Goal: Book appointment/travel/reservation

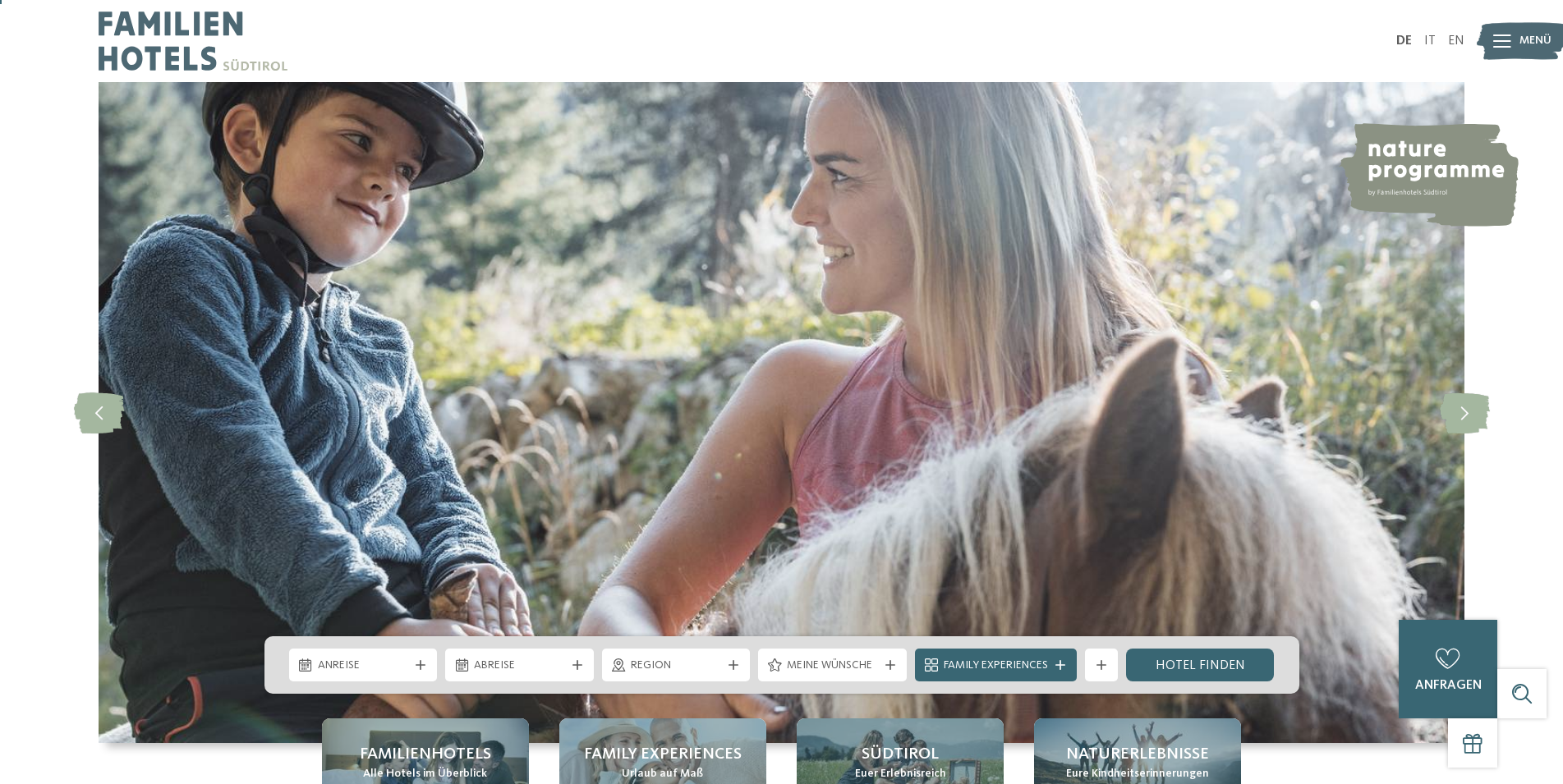
scroll to position [83, 0]
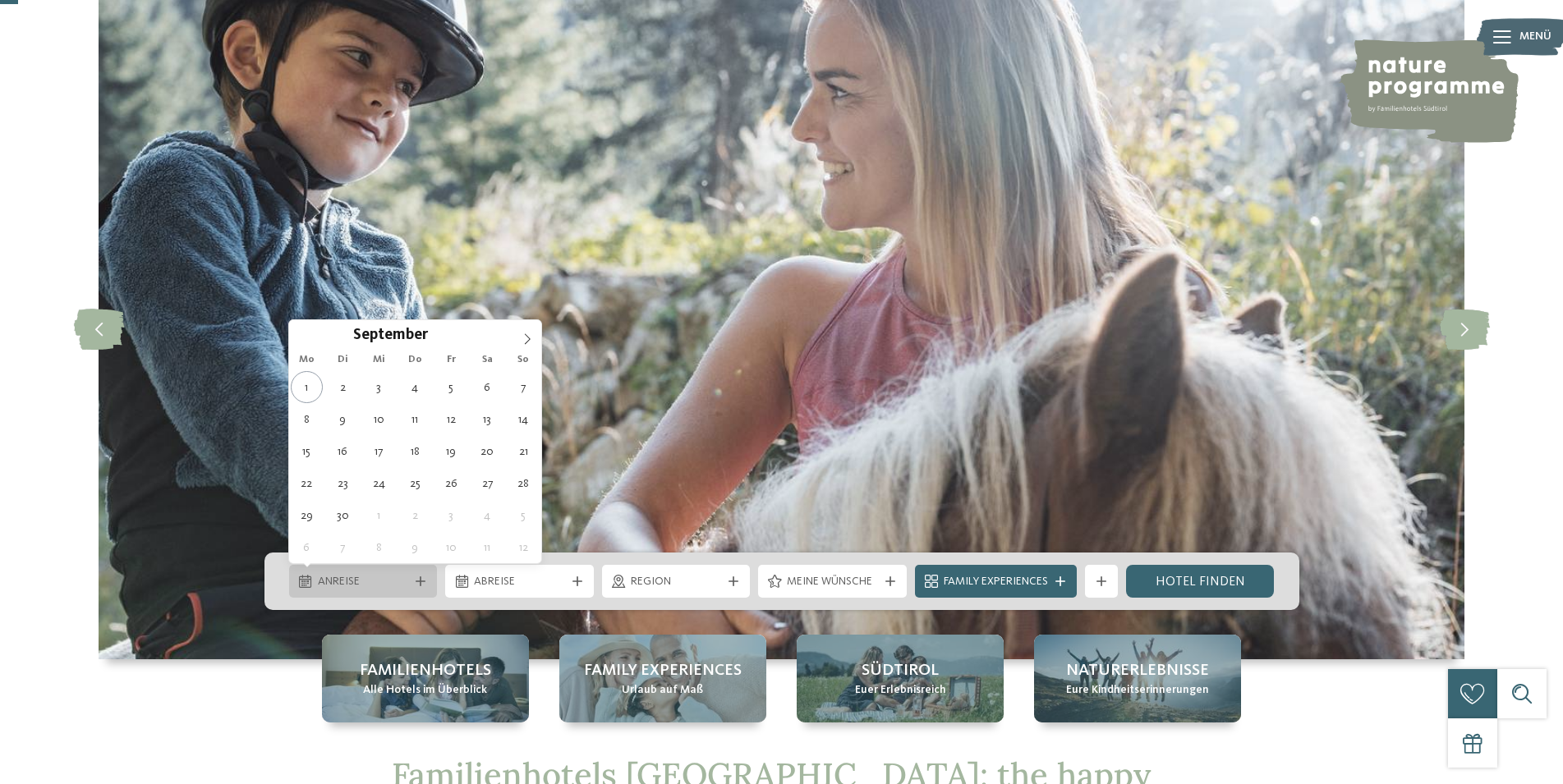
click at [401, 581] on span "Anreise" at bounding box center [363, 582] width 92 height 16
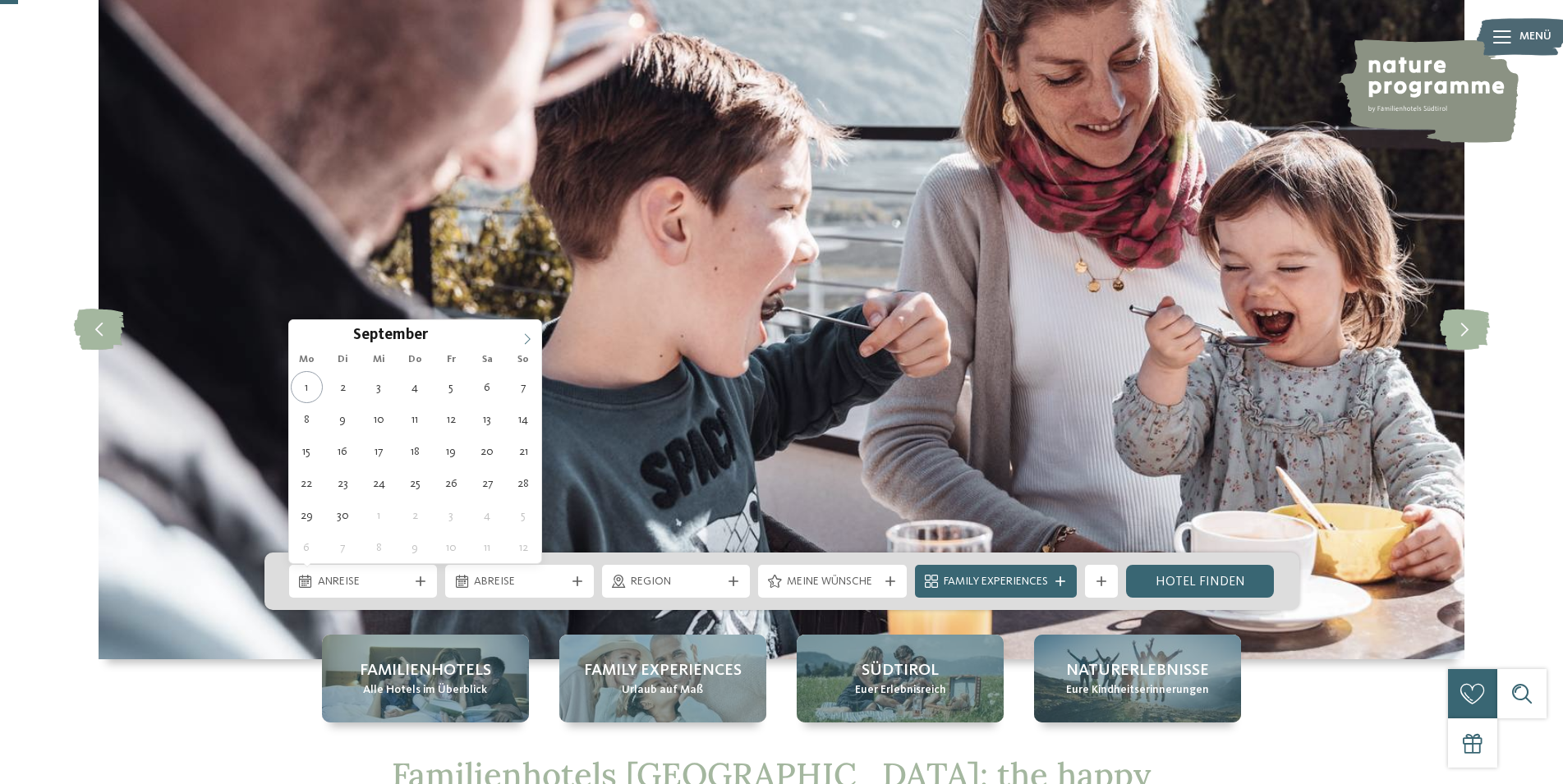
click at [527, 339] on icon at bounding box center [527, 339] width 12 height 12
type div "13.10.2025"
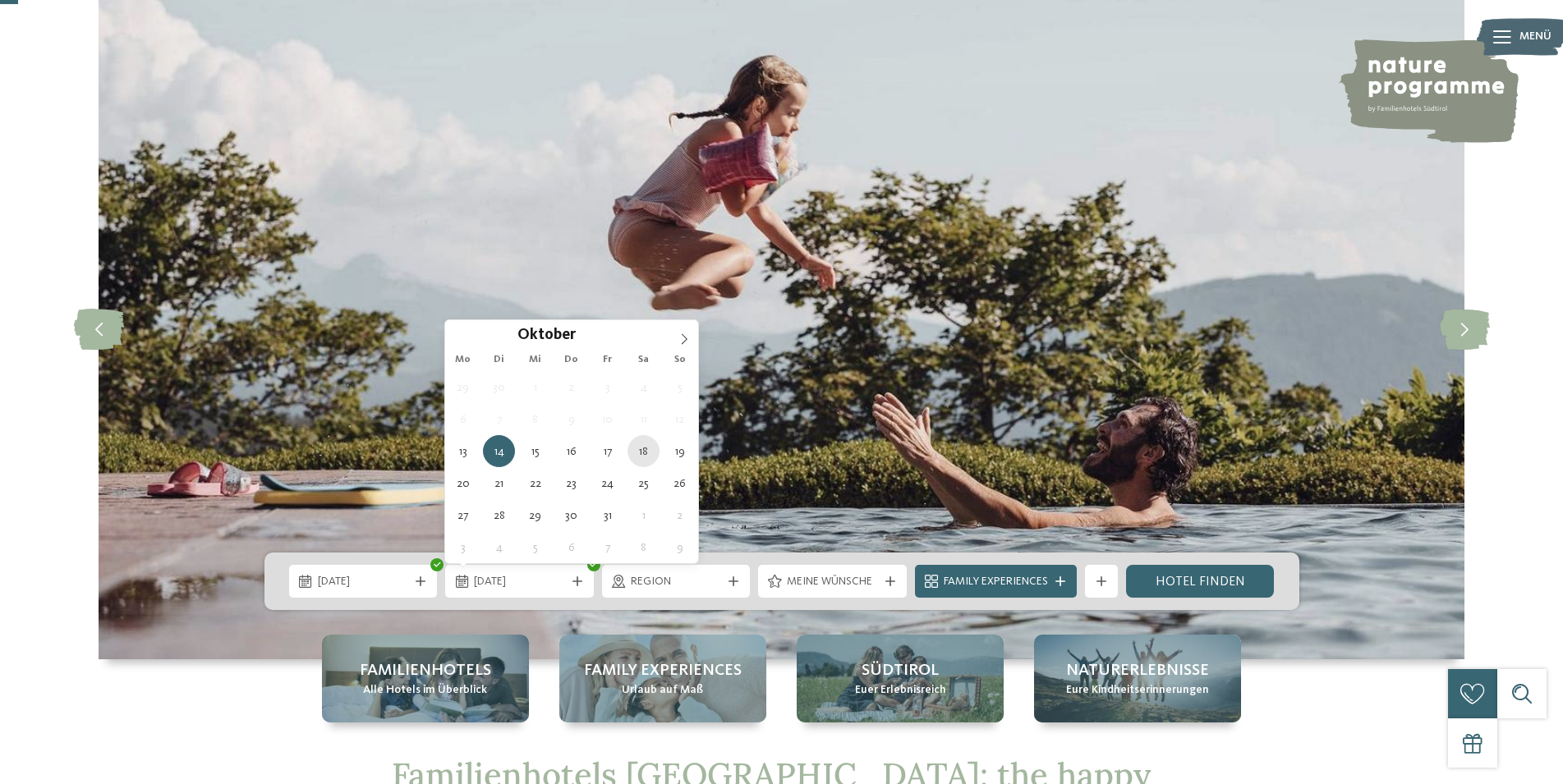
type div "18.10.2025"
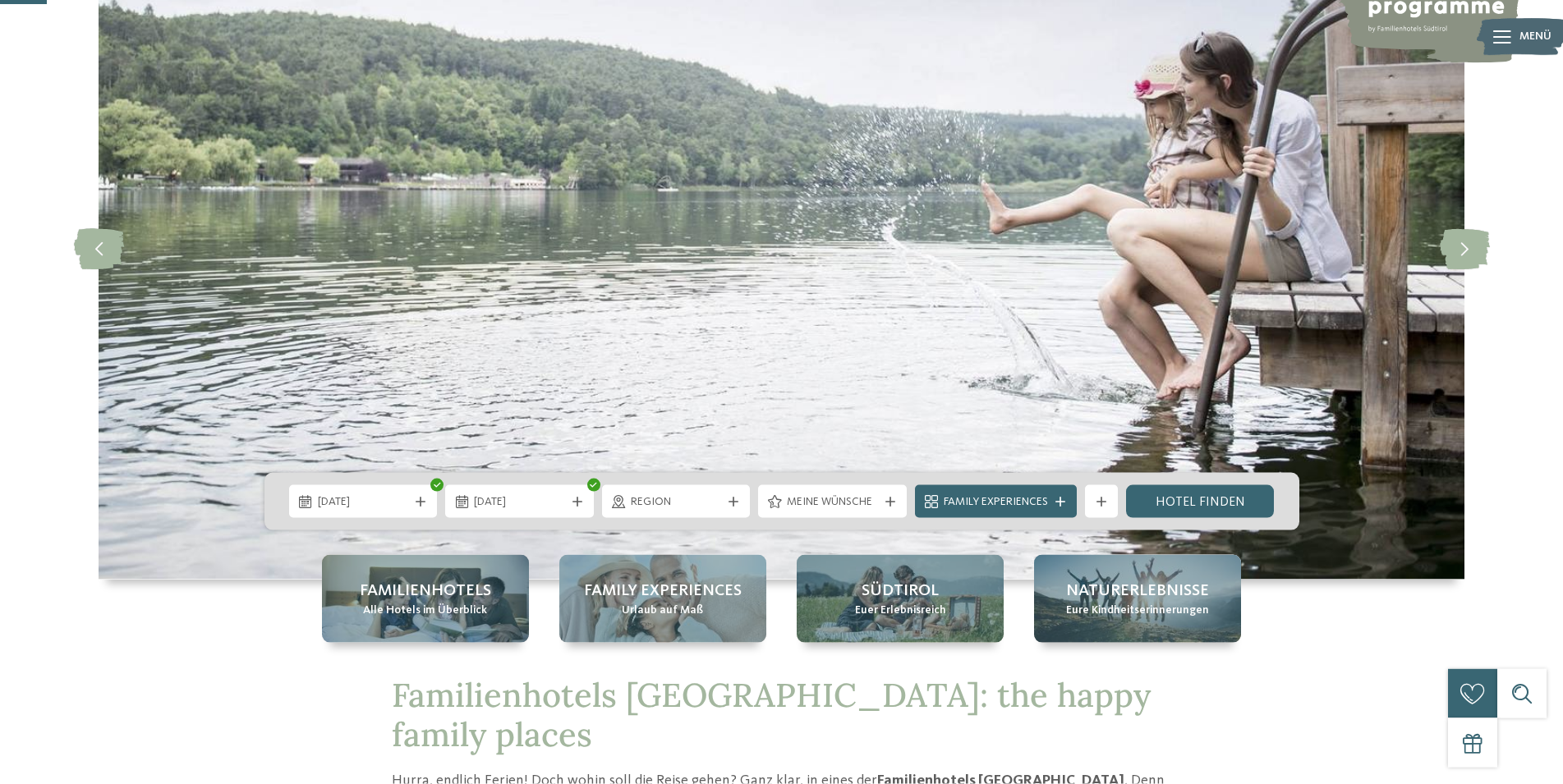
scroll to position [251, 0]
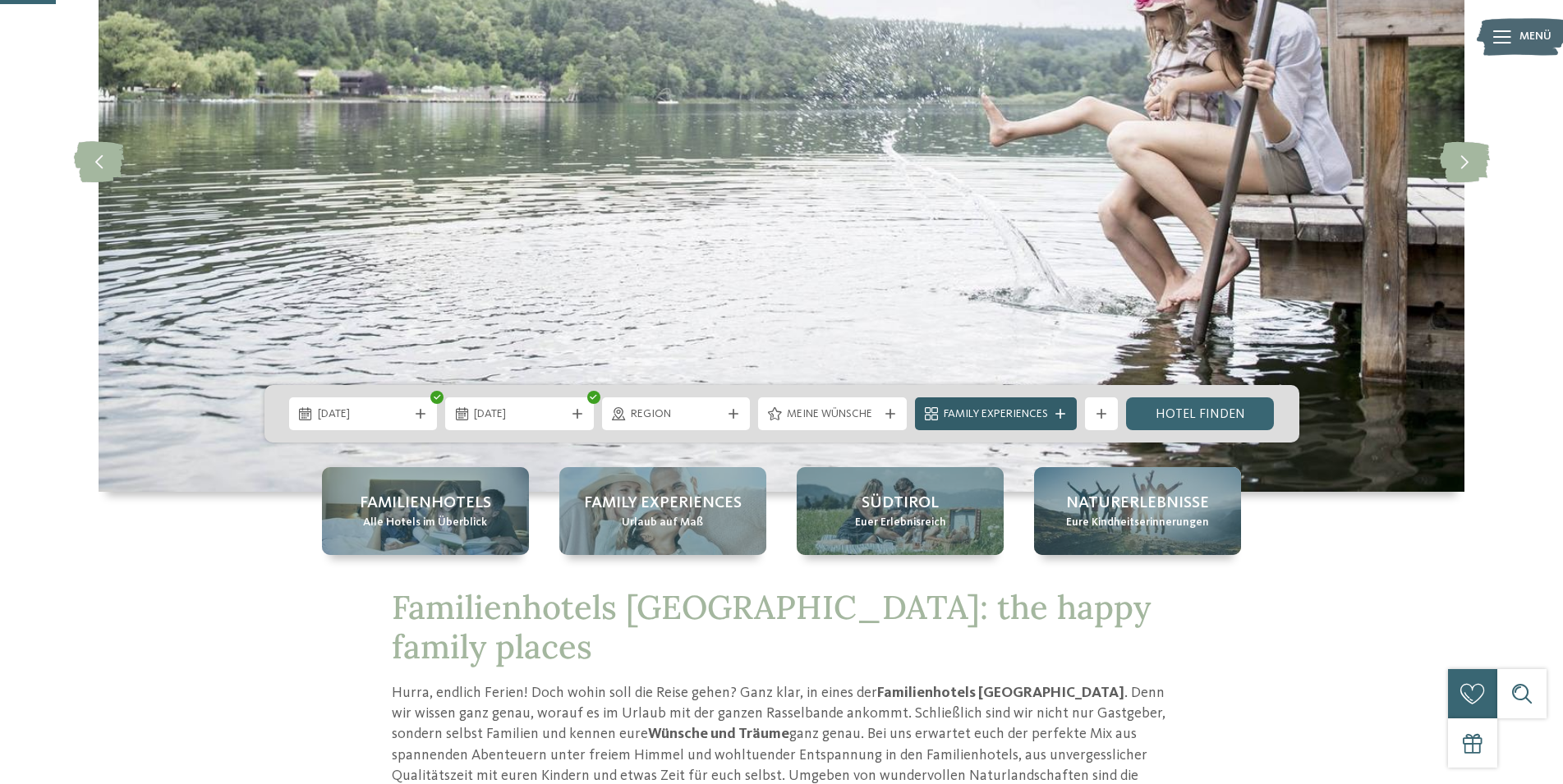
click at [1058, 413] on icon at bounding box center [1060, 414] width 10 height 10
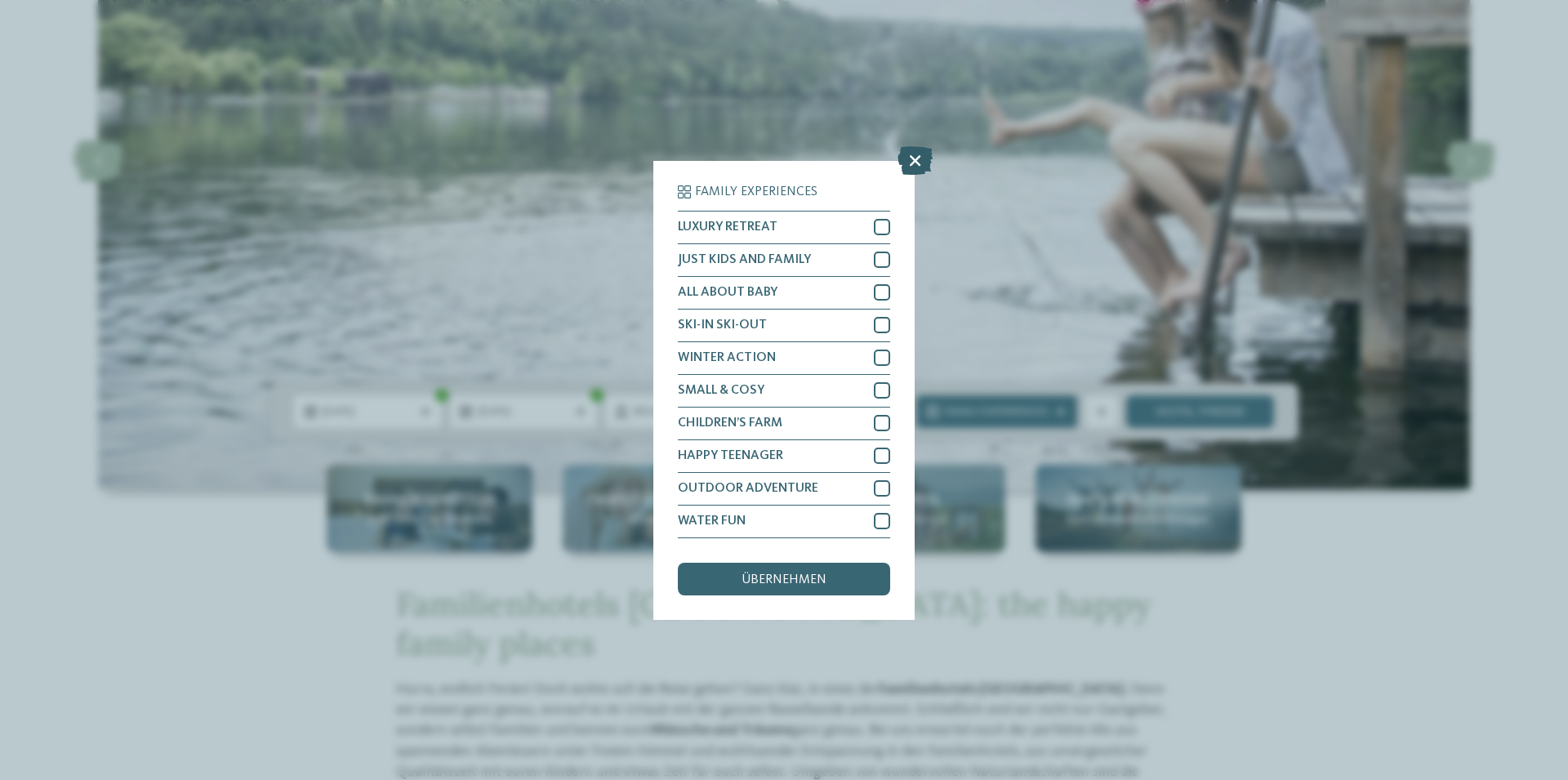
click at [913, 154] on icon at bounding box center [914, 160] width 35 height 29
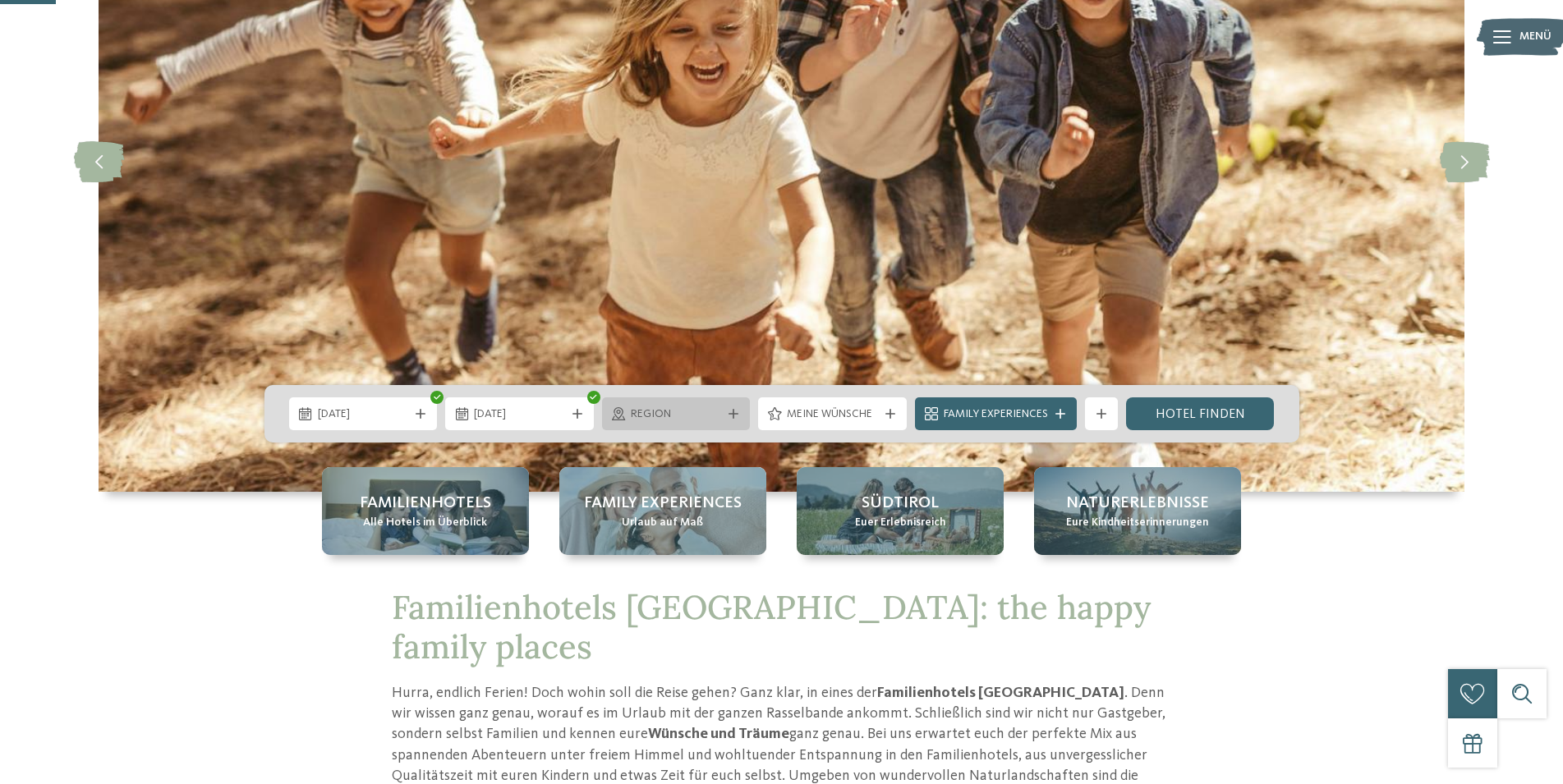
click at [734, 413] on icon at bounding box center [733, 414] width 10 height 10
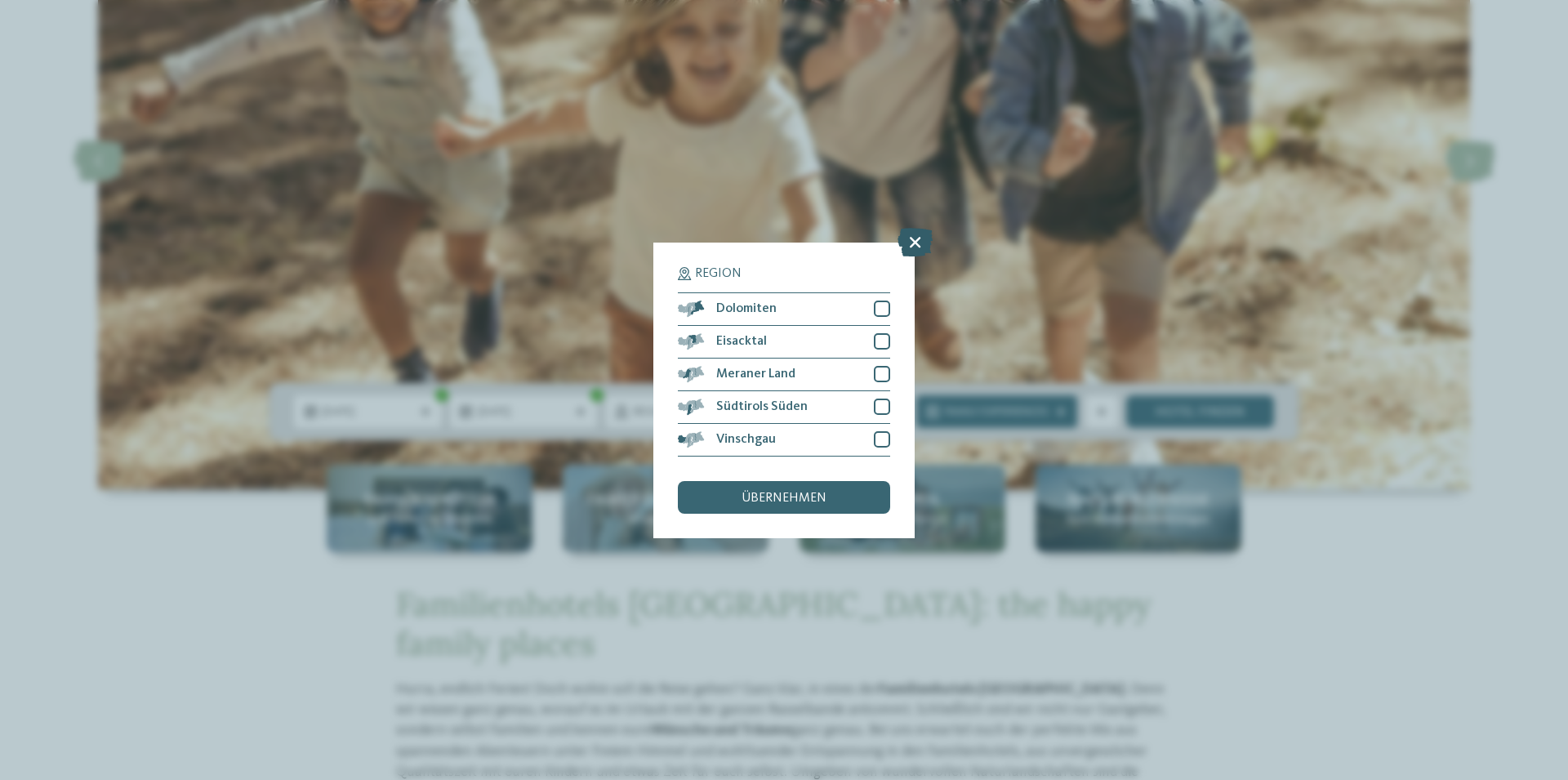
click at [911, 243] on icon at bounding box center [914, 242] width 35 height 29
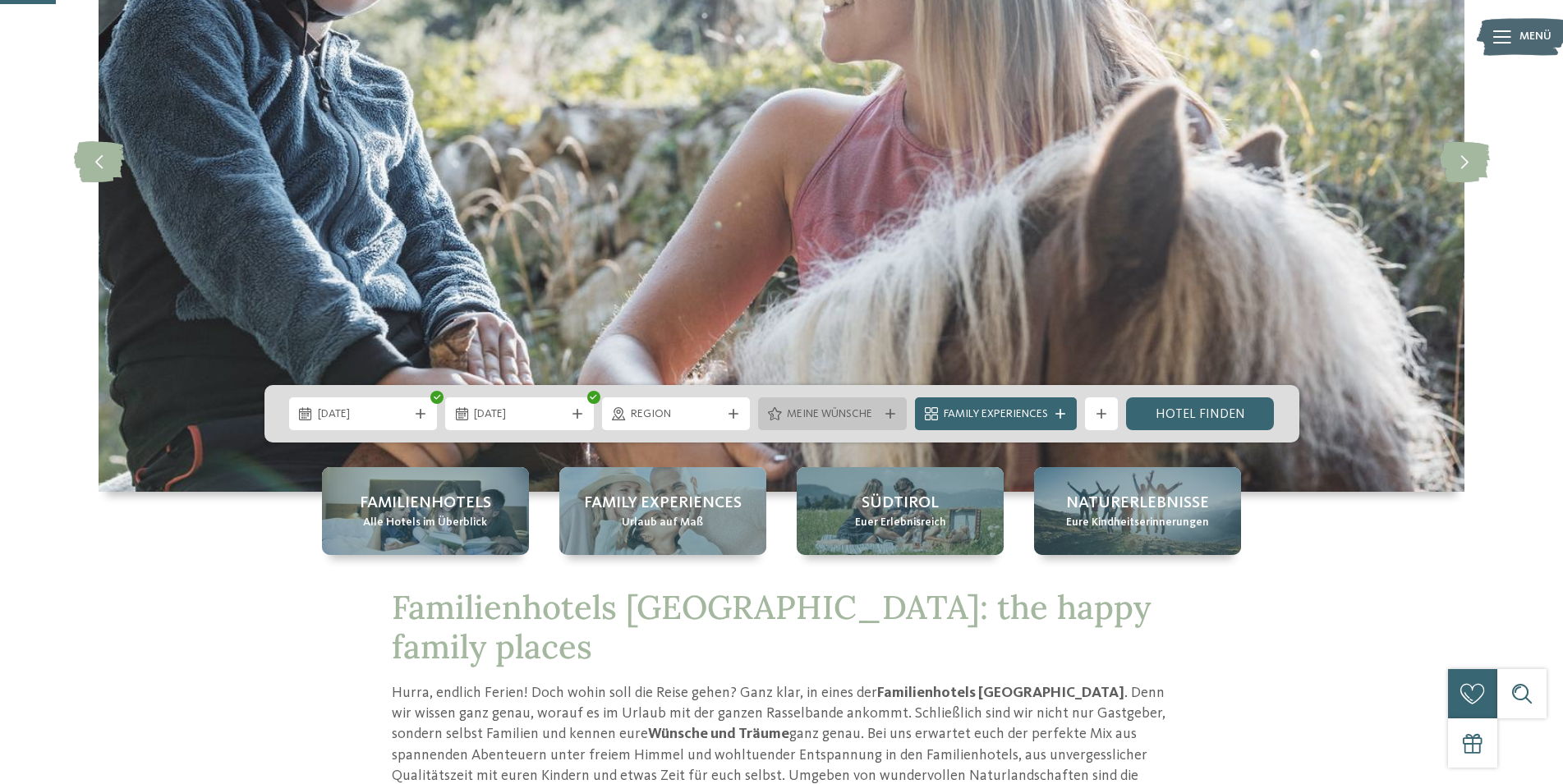
click at [890, 414] on icon at bounding box center [890, 414] width 10 height 10
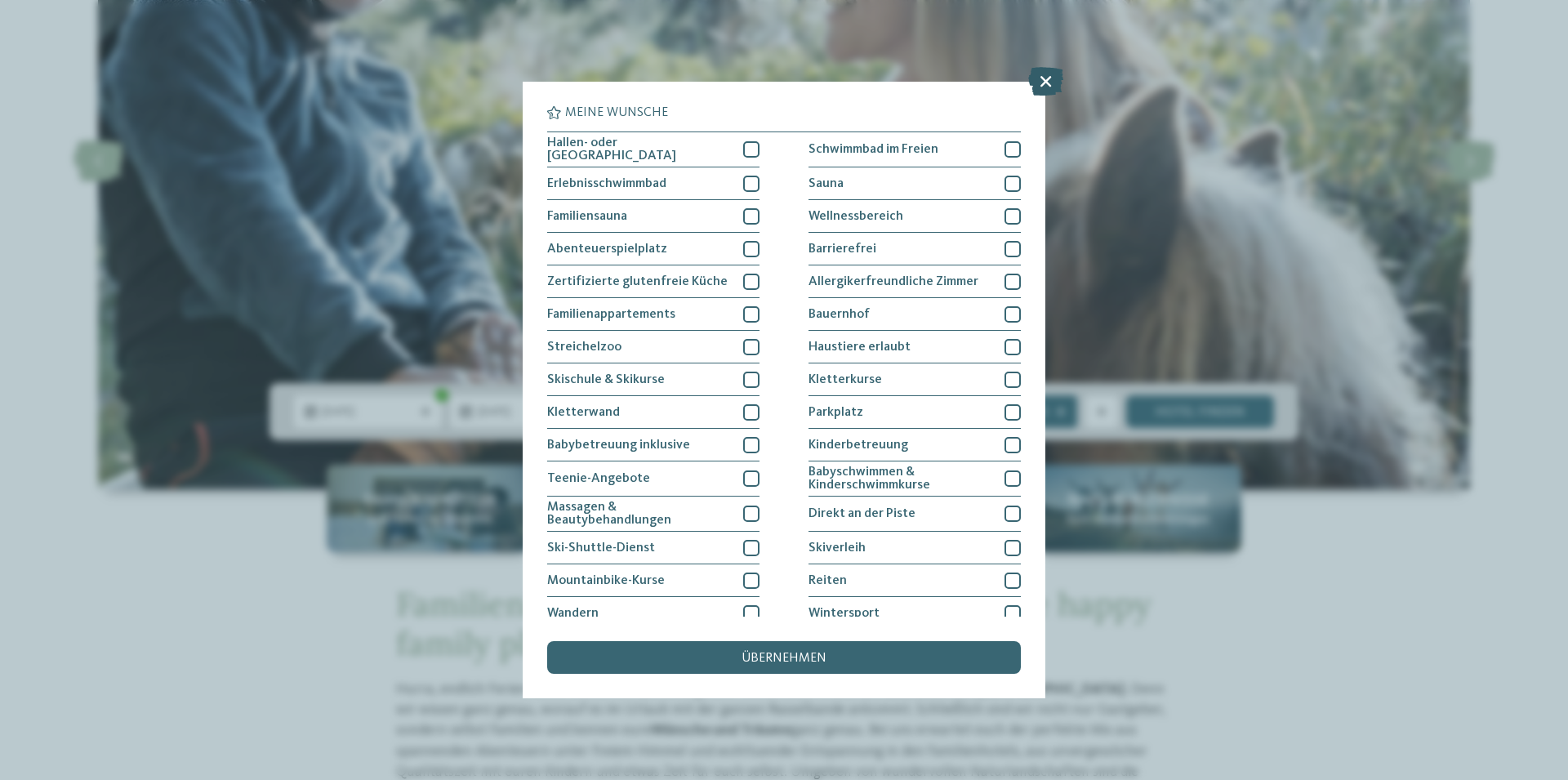
click at [1049, 85] on icon at bounding box center [1045, 81] width 35 height 29
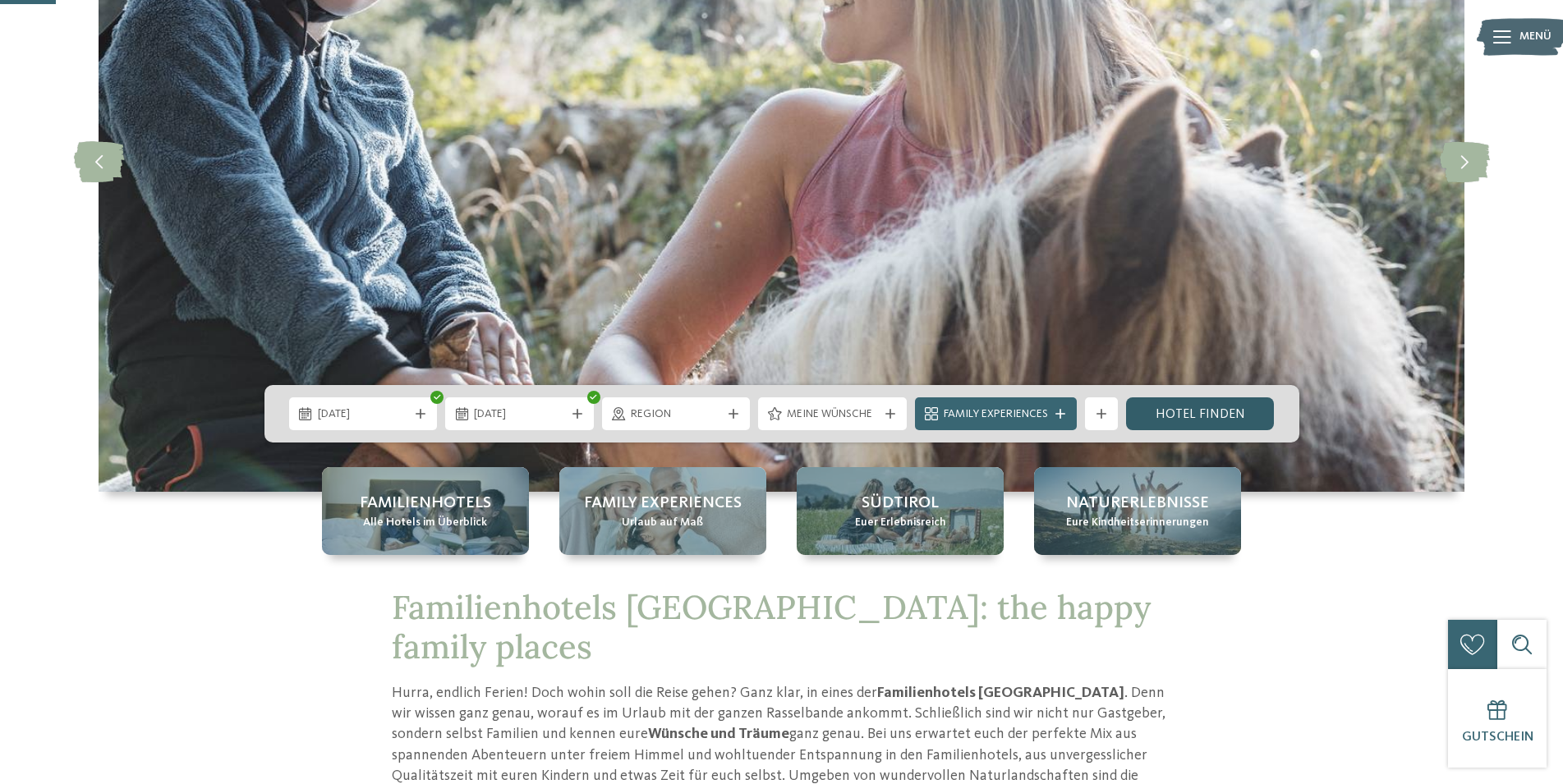
click at [1195, 414] on link "Hotel finden" at bounding box center [1201, 414] width 149 height 33
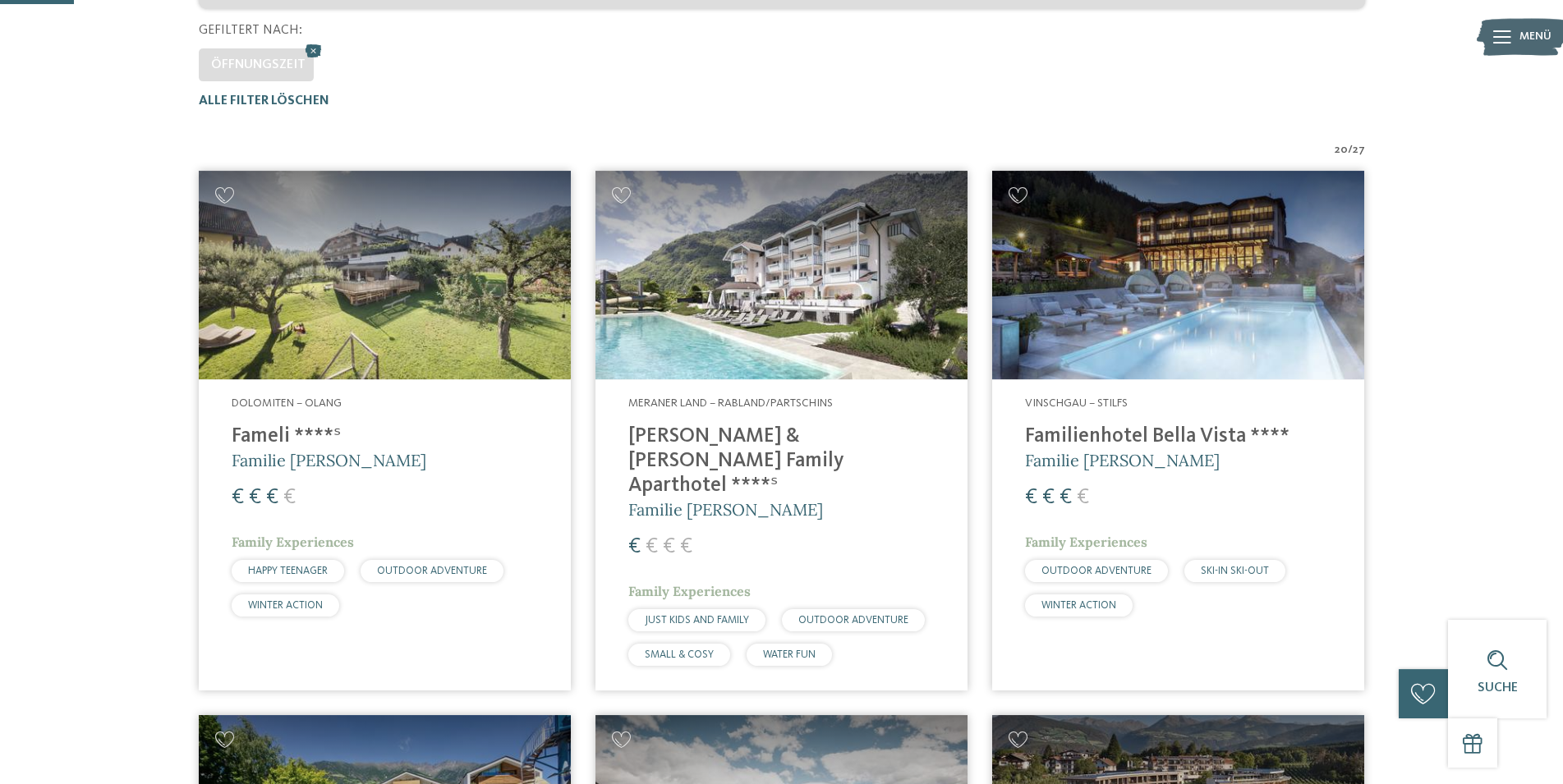
scroll to position [538, 0]
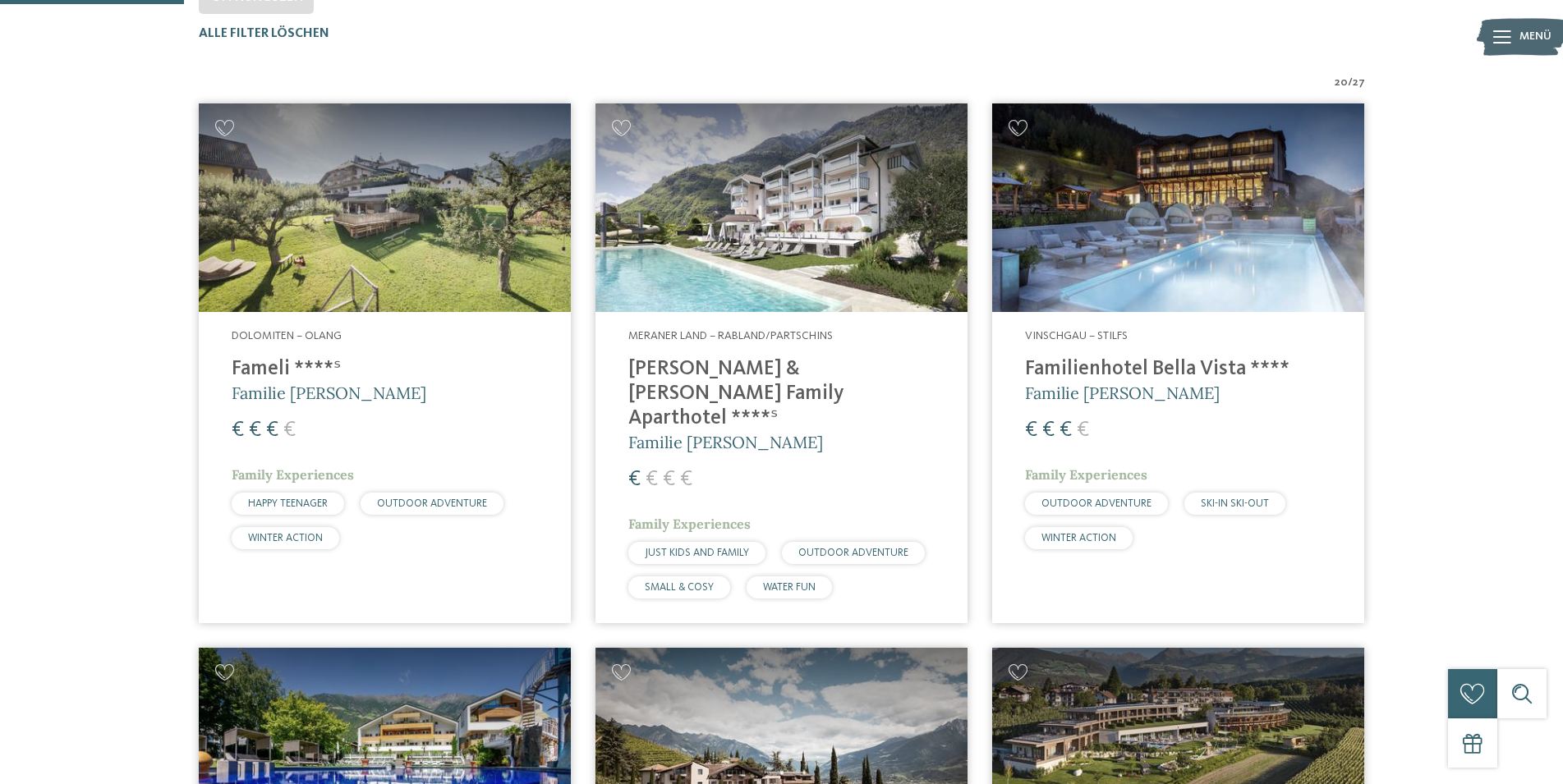
click at [293, 394] on span "Familie [PERSON_NAME]" at bounding box center [328, 393] width 195 height 21
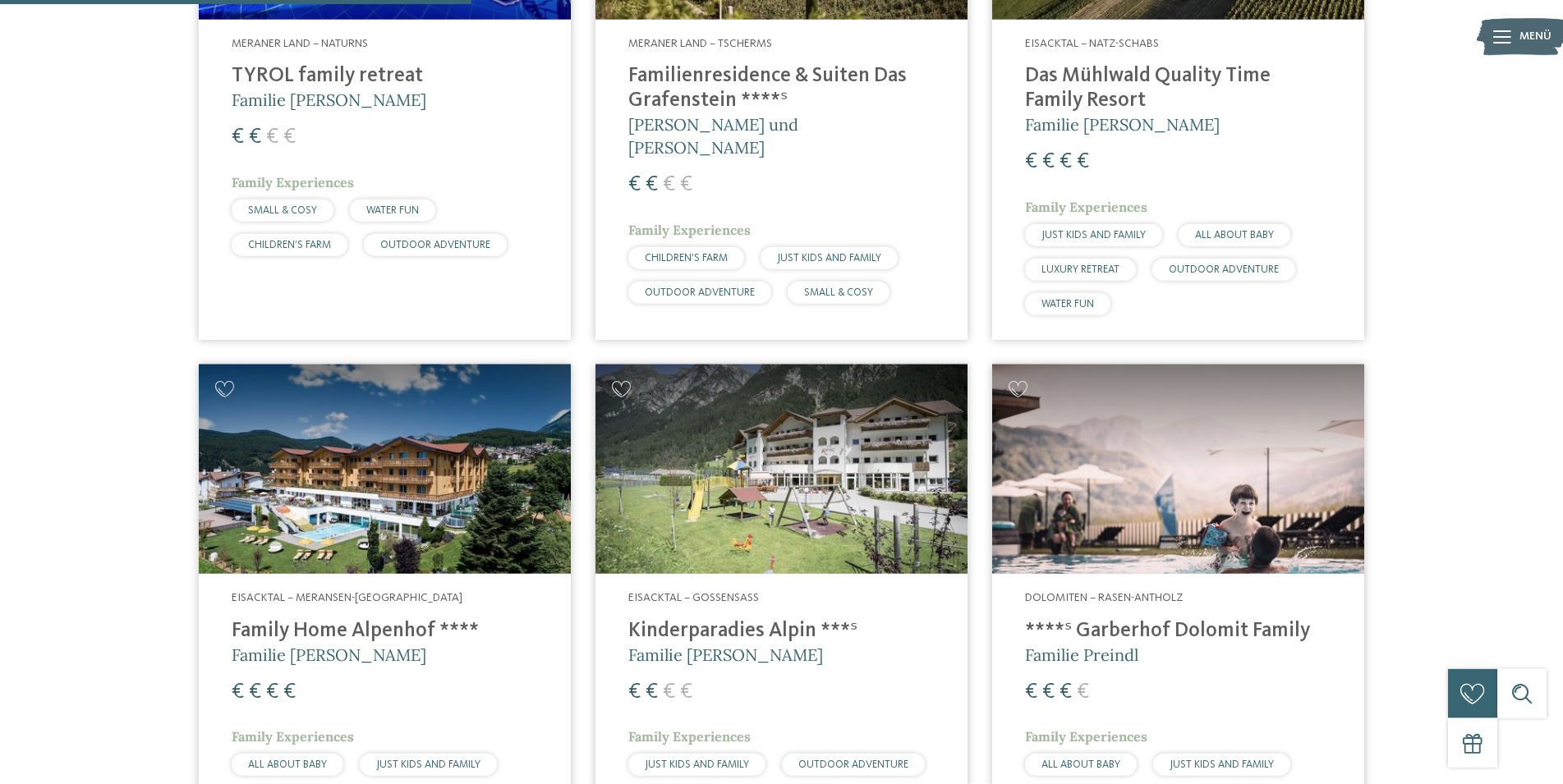
scroll to position [1459, 0]
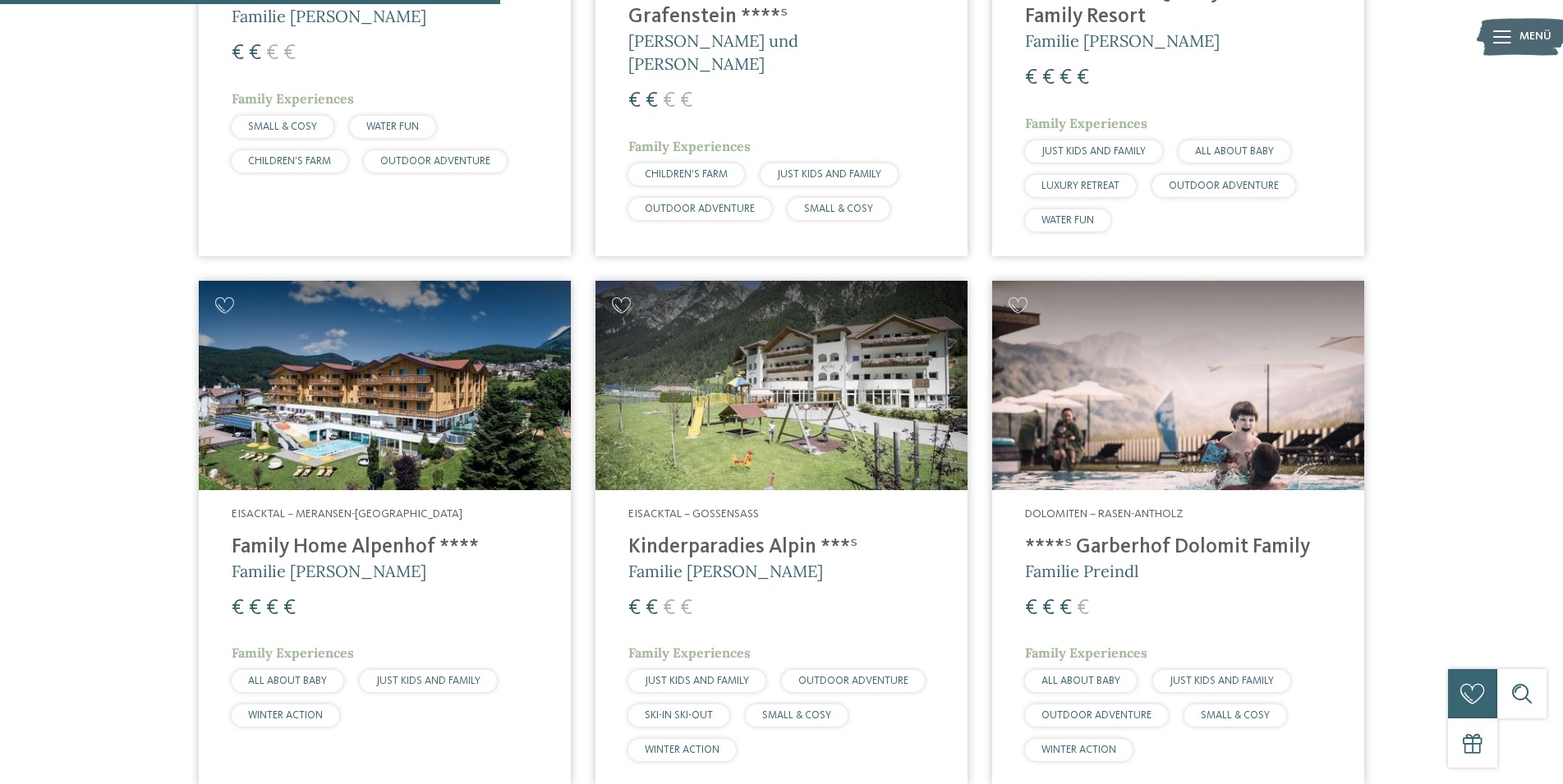
click at [1109, 536] on h4 "****ˢ Garberhof Dolomit Family" at bounding box center [1178, 547] width 306 height 24
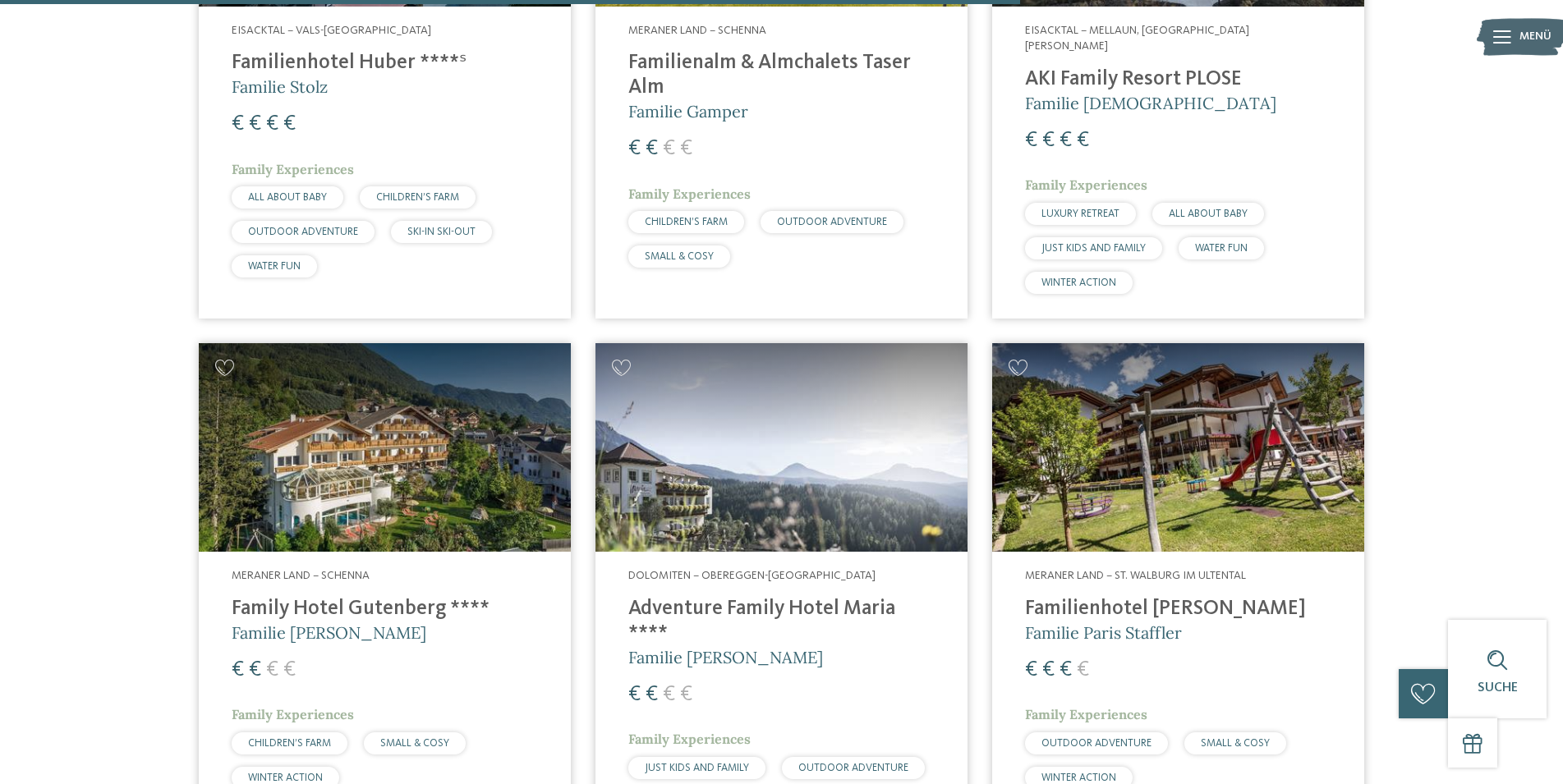
scroll to position [2883, 0]
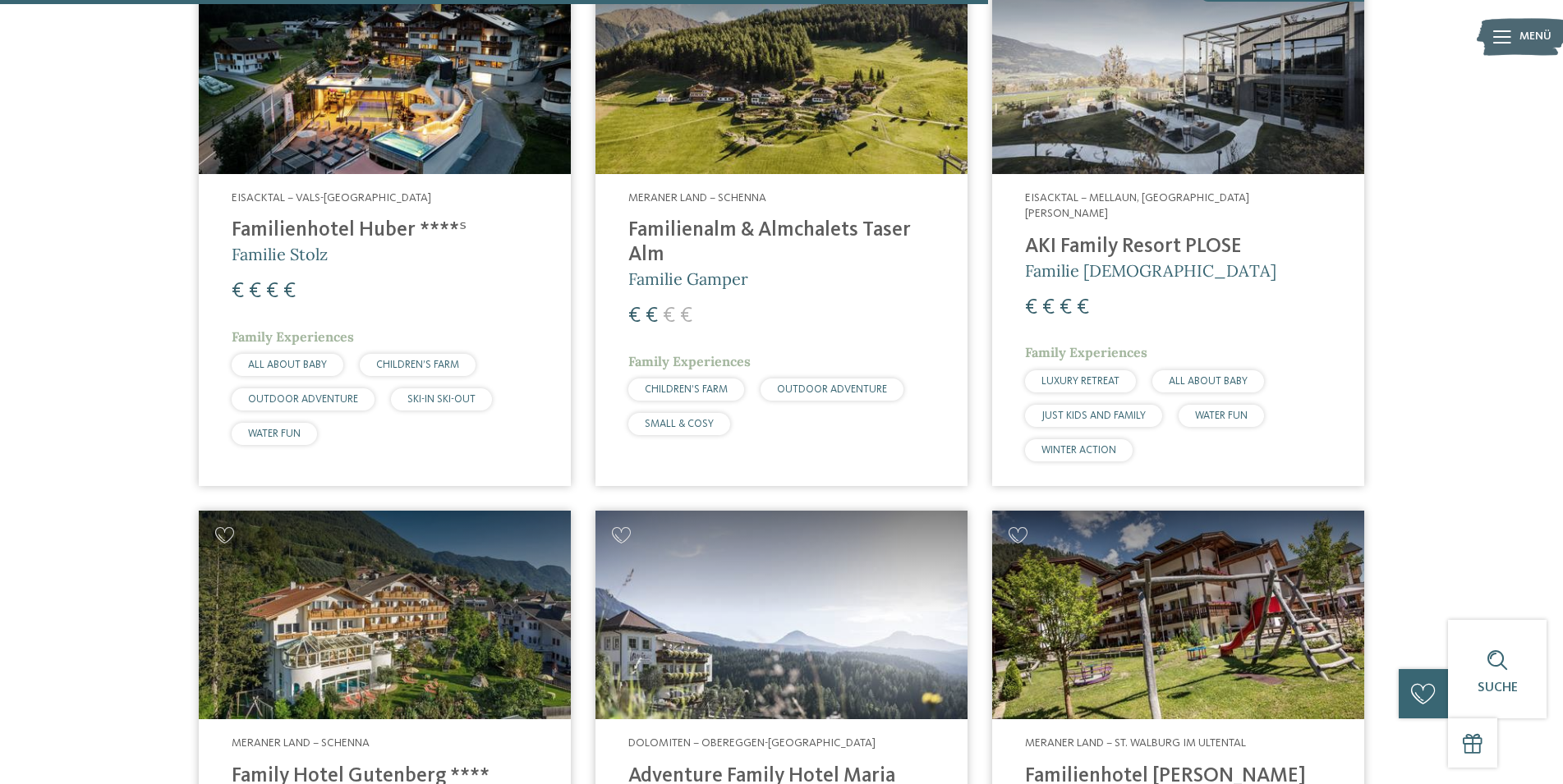
click at [720, 219] on h4 "Familienalm & Almchalets Taser Alm" at bounding box center [781, 243] width 306 height 49
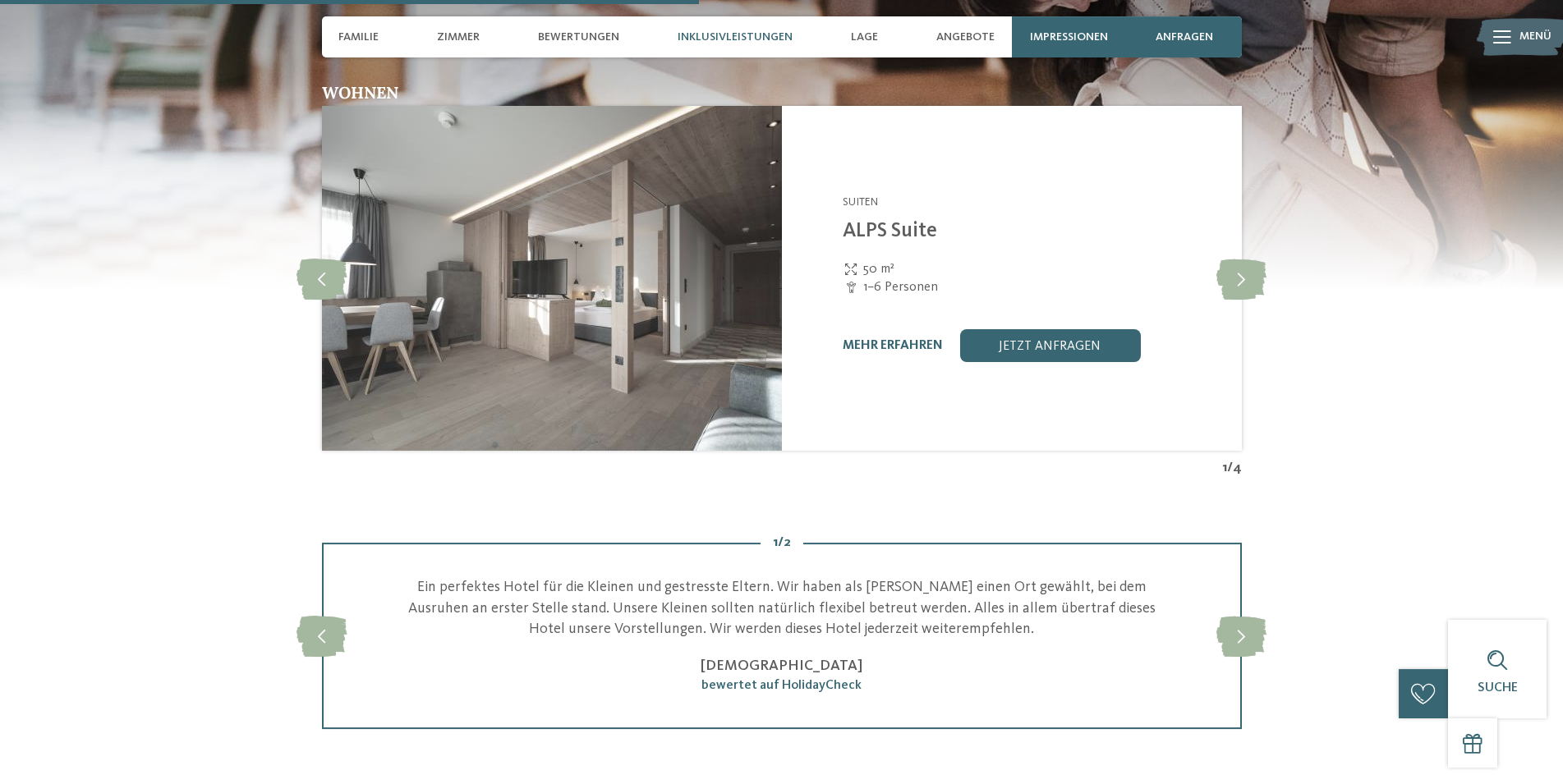
scroll to position [3016, 0]
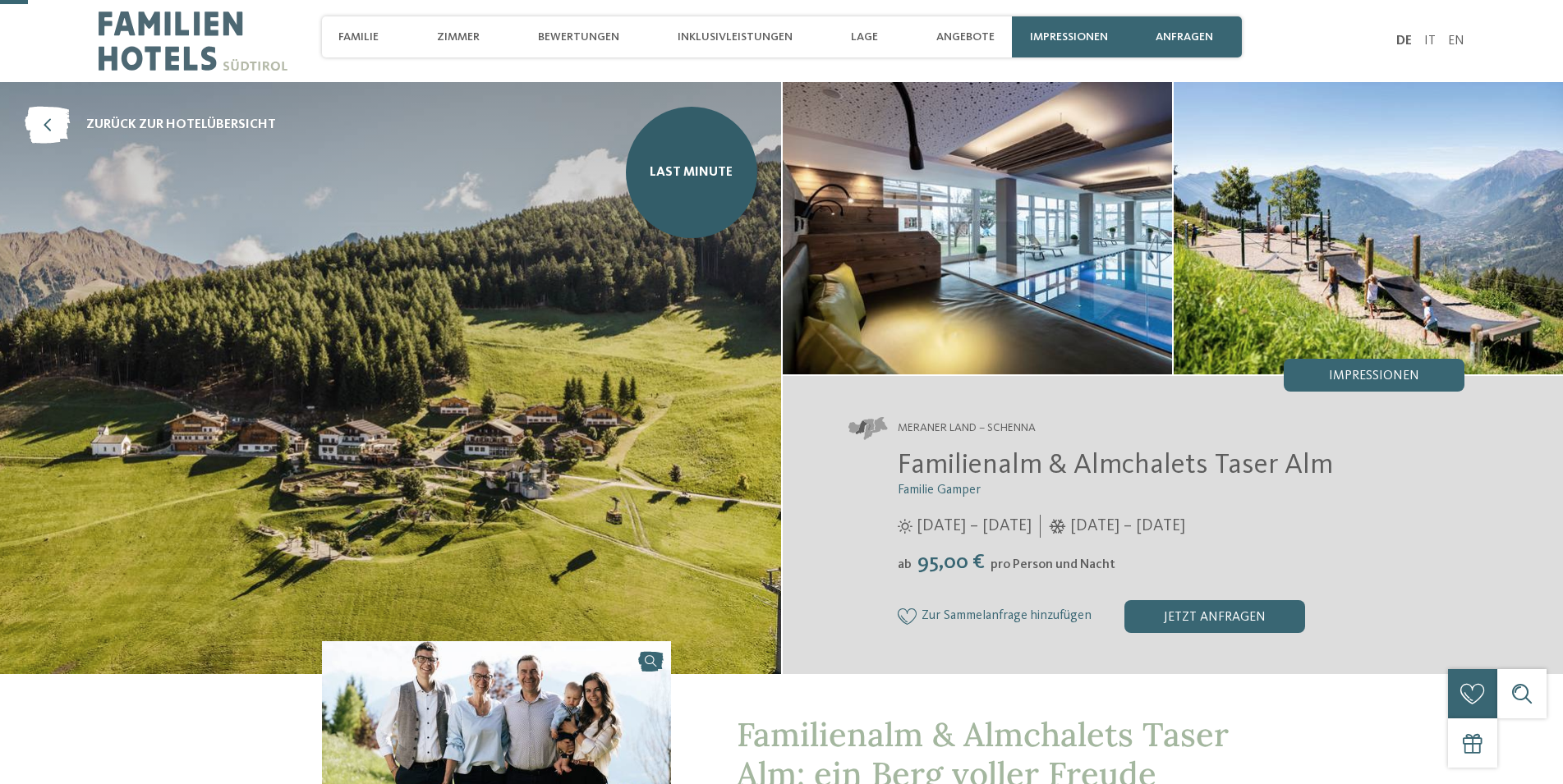
scroll to position [335, 0]
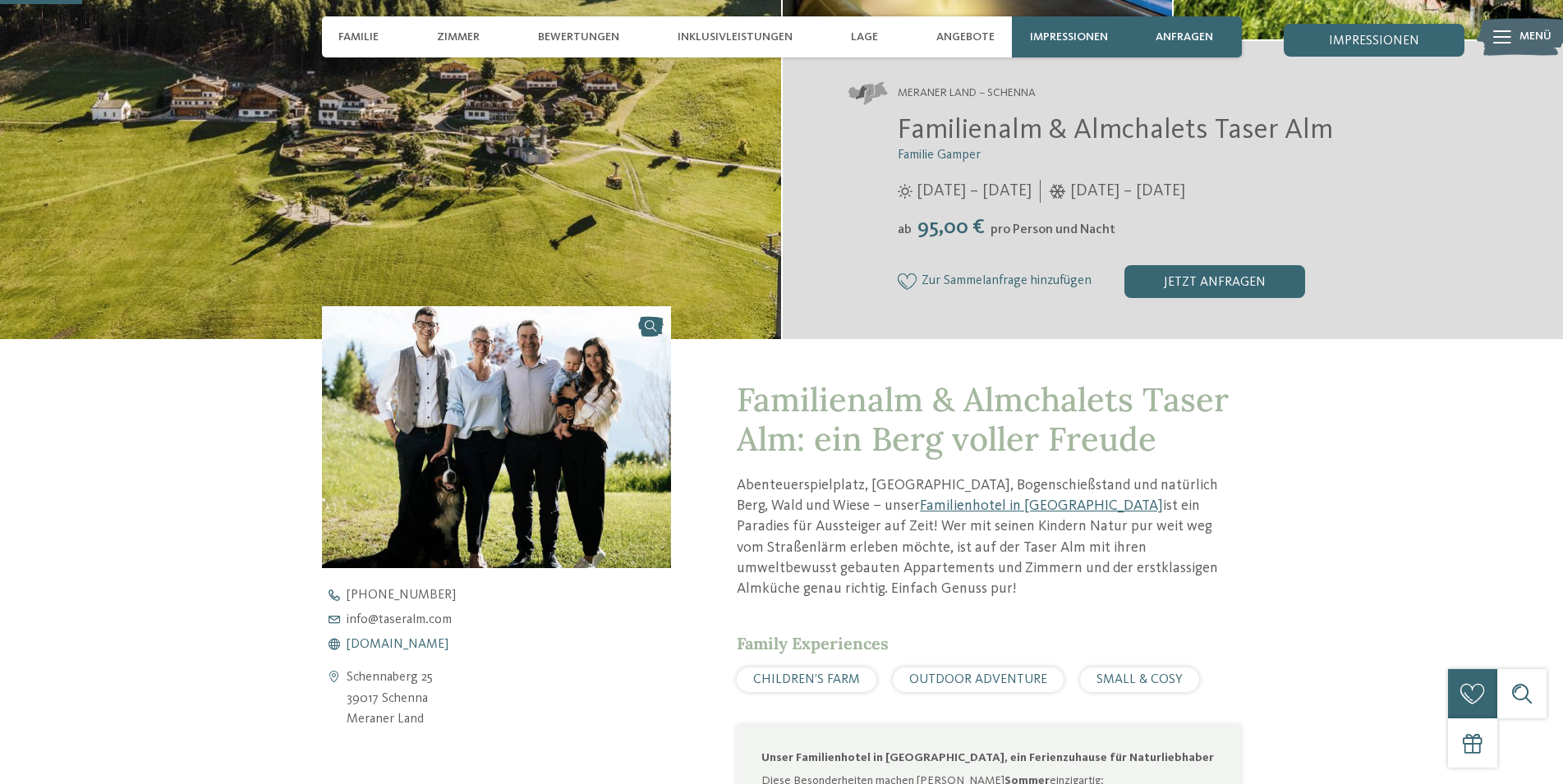
click at [398, 646] on span "[DOMAIN_NAME]" at bounding box center [397, 644] width 102 height 13
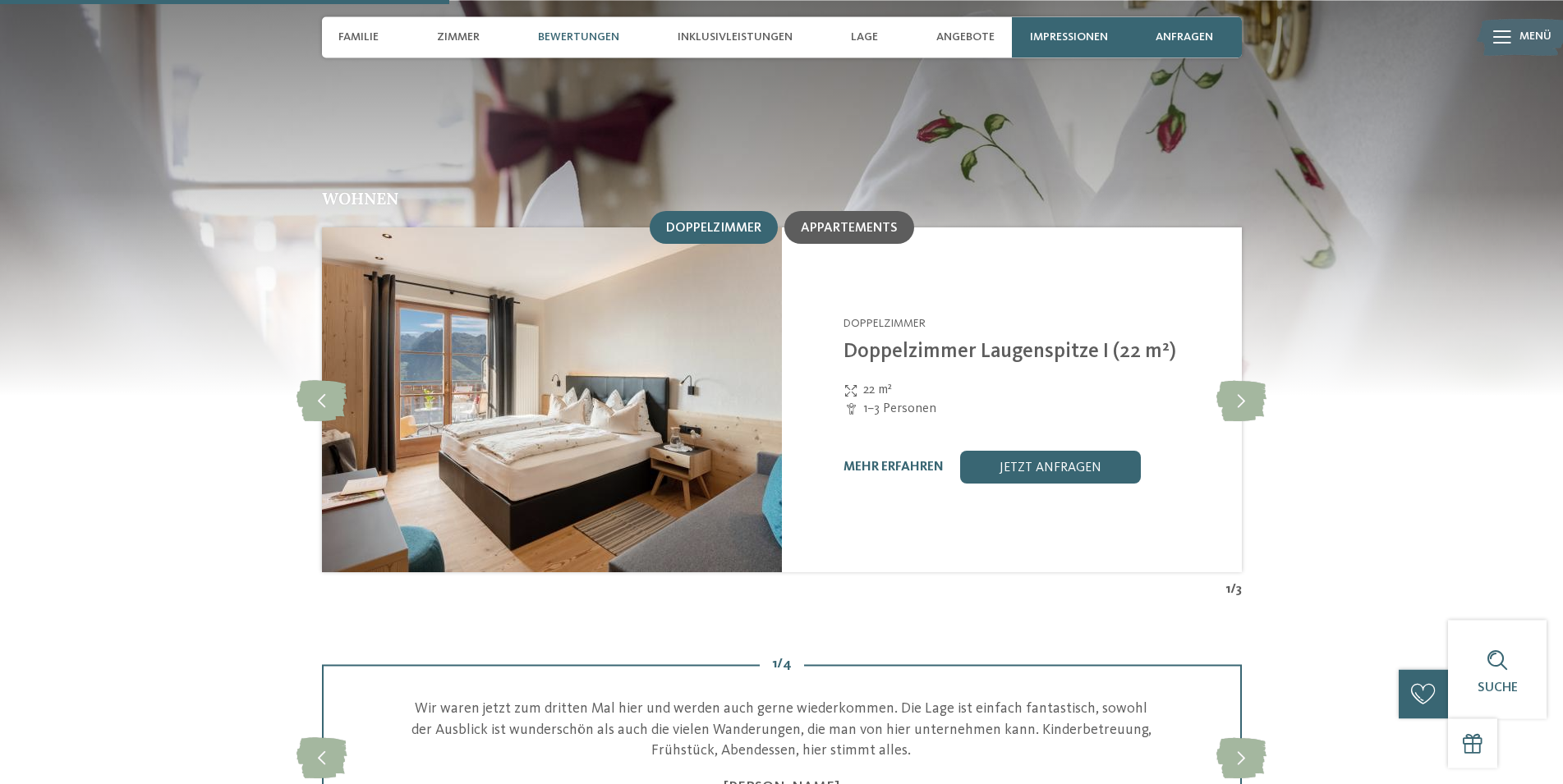
scroll to position [1927, 0]
